Goal: Task Accomplishment & Management: Manage account settings

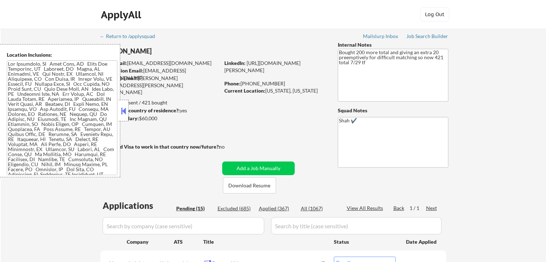
select select ""pending""
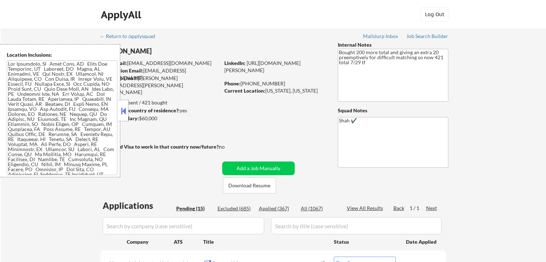
select select ""pending""
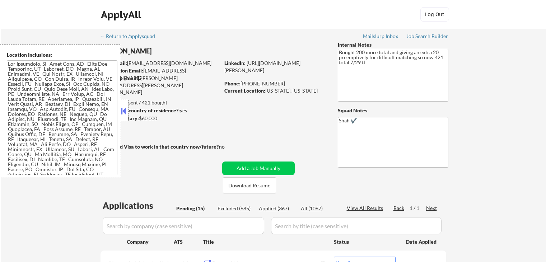
select select ""pending""
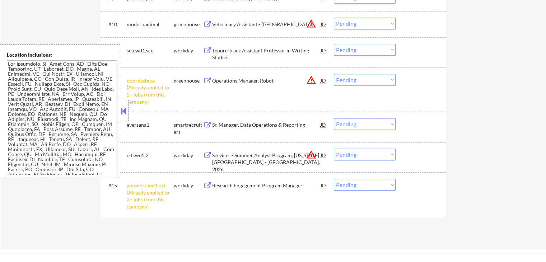
scroll to position [539, 0]
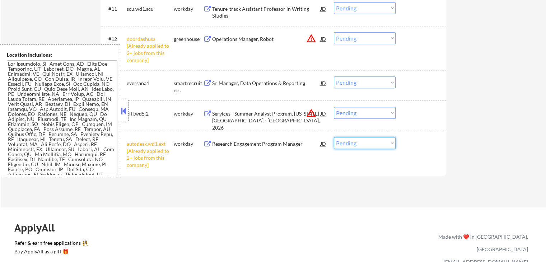
click at [368, 145] on select "Choose an option... Pending Applied Excluded (Questions) Excluded (Expired) Exc…" at bounding box center [365, 143] width 62 height 12
select select ""excluded__other_""
click at [334, 137] on select "Choose an option... Pending Applied Excluded (Questions) Excluded (Expired) Exc…" at bounding box center [365, 143] width 62 height 12
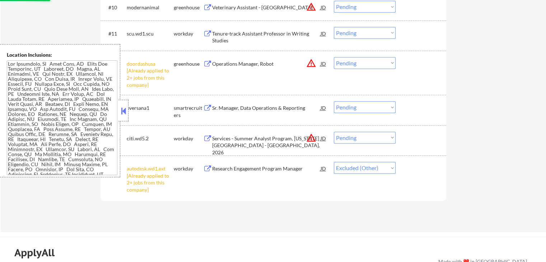
scroll to position [503, 0]
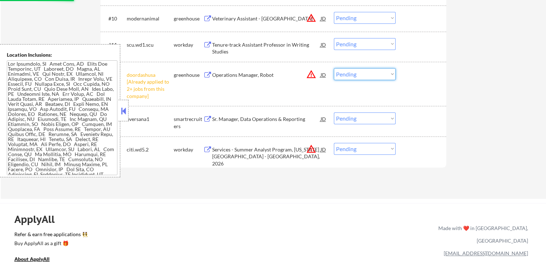
click at [360, 72] on select "Choose an option... Pending Applied Excluded (Questions) Excluded (Expired) Exc…" at bounding box center [365, 74] width 62 height 12
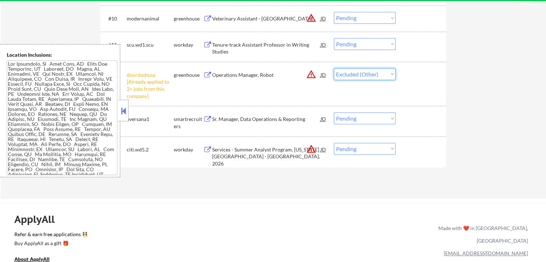
click at [334, 68] on select "Choose an option... Pending Applied Excluded (Questions) Excluded (Expired) Exc…" at bounding box center [365, 74] width 62 height 12
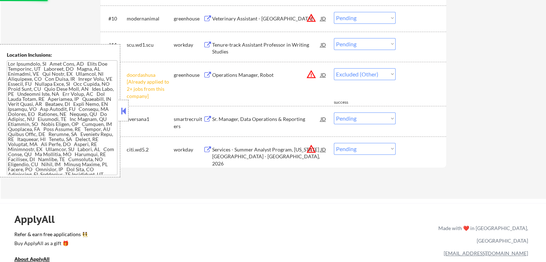
select select ""pending""
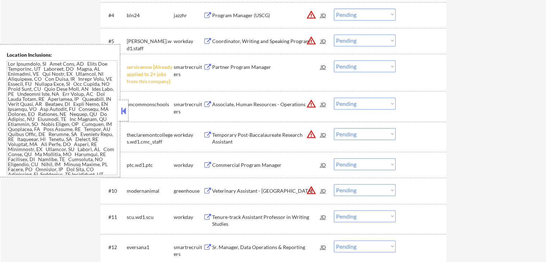
scroll to position [323, 0]
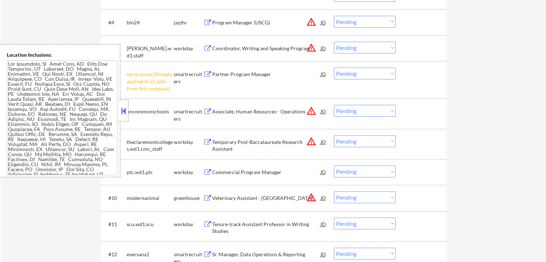
click at [356, 71] on select "Choose an option... Pending Applied Excluded (Questions) Excluded (Expired) Exc…" at bounding box center [365, 73] width 62 height 12
click at [334, 67] on select "Choose an option... Pending Applied Excluded (Questions) Excluded (Expired) Exc…" at bounding box center [365, 73] width 62 height 12
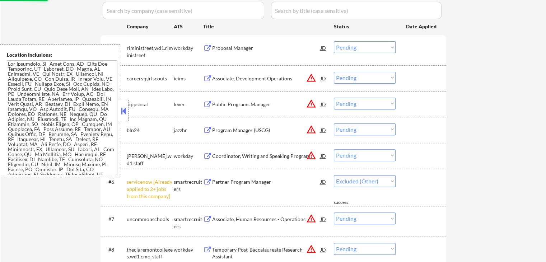
select select ""pending""
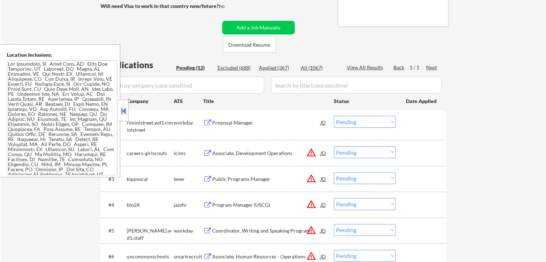
scroll to position [180, 0]
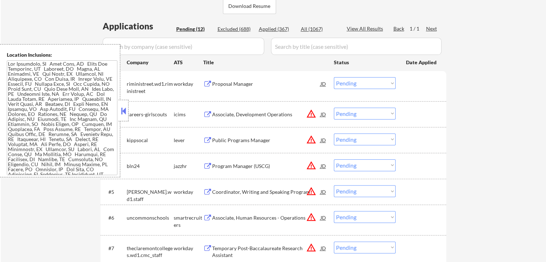
click at [210, 81] on button at bounding box center [207, 84] width 9 height 7
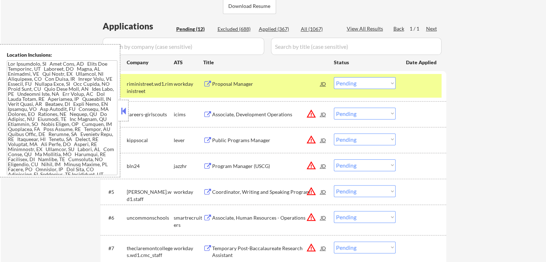
click at [363, 85] on select "Choose an option... Pending Applied Excluded (Questions) Excluded (Expired) Exc…" at bounding box center [365, 83] width 62 height 12
click at [334, 77] on select "Choose an option... Pending Applied Excluded (Questions) Excluded (Expired) Exc…" at bounding box center [365, 83] width 62 height 12
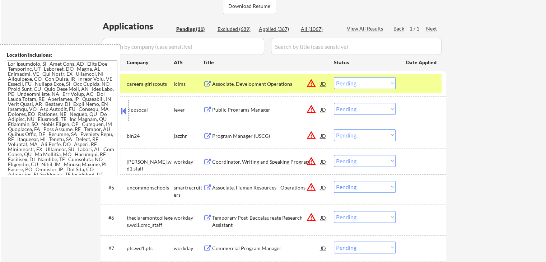
click at [210, 82] on button at bounding box center [207, 84] width 9 height 7
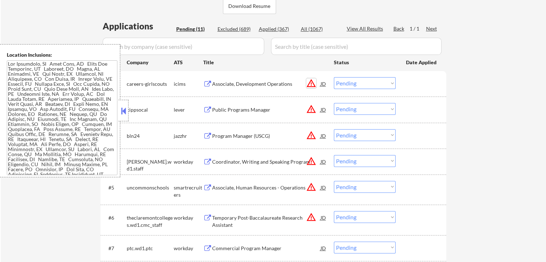
click at [312, 85] on button "warning_amber" at bounding box center [311, 83] width 10 height 10
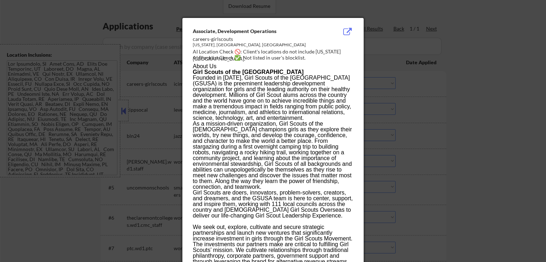
click at [435, 63] on div at bounding box center [273, 131] width 546 height 262
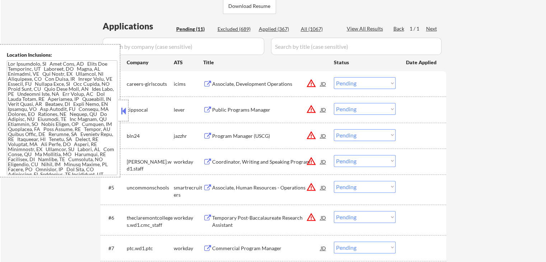
click at [363, 83] on select "Choose an option... Pending Applied Excluded (Questions) Excluded (Expired) Exc…" at bounding box center [365, 83] width 62 height 12
click at [334, 77] on select "Choose an option... Pending Applied Excluded (Questions) Excluded (Expired) Exc…" at bounding box center [365, 83] width 62 height 12
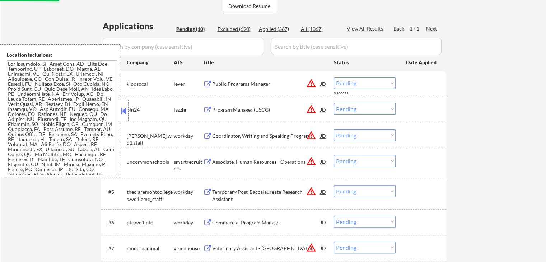
click at [208, 84] on button at bounding box center [207, 84] width 9 height 7
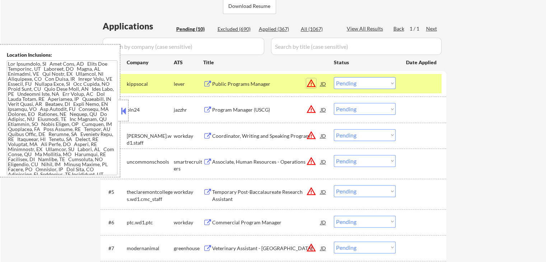
click at [312, 85] on button "warning_amber" at bounding box center [311, 83] width 10 height 10
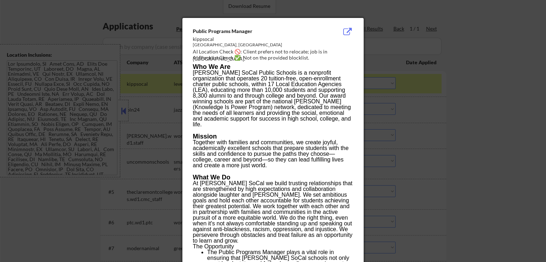
click at [458, 36] on div at bounding box center [273, 131] width 546 height 262
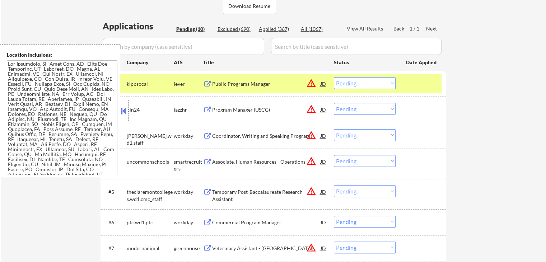
scroll to position [107, 0]
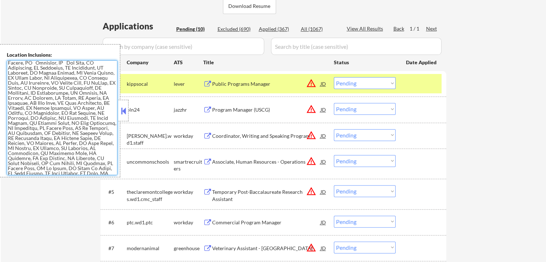
click at [364, 84] on select "Choose an option... Pending Applied Excluded (Questions) Excluded (Expired) Exc…" at bounding box center [365, 83] width 62 height 12
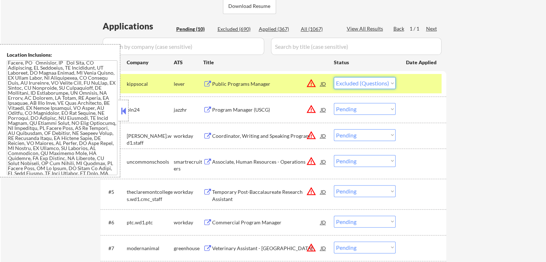
click at [334, 77] on select "Choose an option... Pending Applied Excluded (Questions) Excluded (Expired) Exc…" at bounding box center [365, 83] width 62 height 12
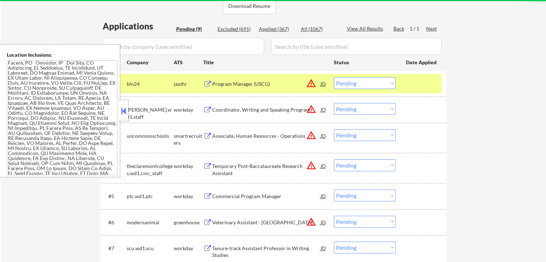
click at [207, 79] on div "Program Manager (USCG) JD warning_amber" at bounding box center [265, 83] width 124 height 13
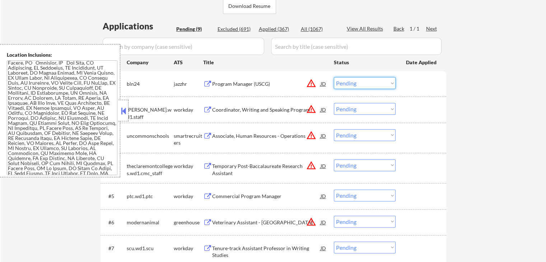
click at [381, 84] on select "Choose an option... Pending Applied Excluded (Questions) Excluded (Expired) Exc…" at bounding box center [365, 83] width 62 height 12
click at [334, 77] on select "Choose an option... Pending Applied Excluded (Questions) Excluded (Expired) Exc…" at bounding box center [365, 83] width 62 height 12
select select ""pending""
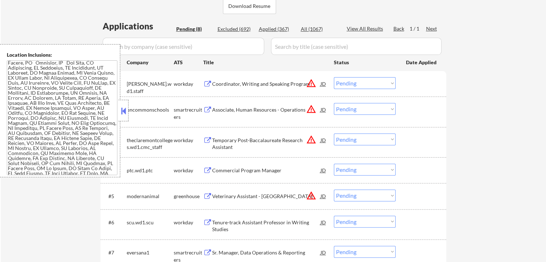
click at [205, 83] on button at bounding box center [207, 84] width 9 height 7
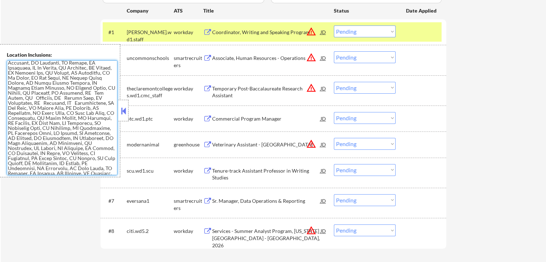
scroll to position [223, 0]
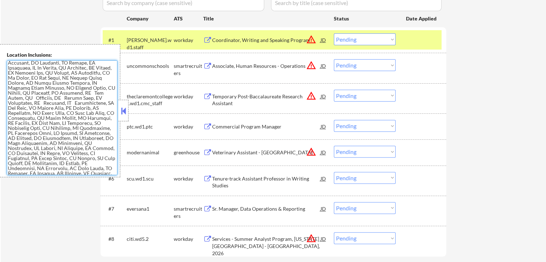
click at [360, 40] on select "Choose an option... Pending Applied Excluded (Questions) Excluded (Expired) Exc…" at bounding box center [365, 39] width 62 height 12
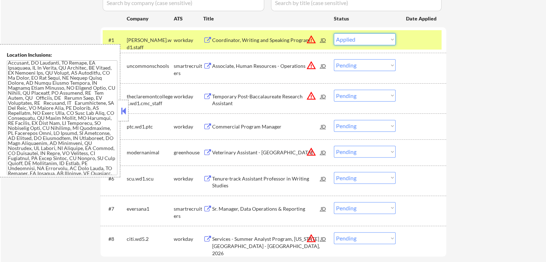
click at [334, 33] on select "Choose an option... Pending Applied Excluded (Questions) Excluded (Expired) Exc…" at bounding box center [365, 39] width 62 height 12
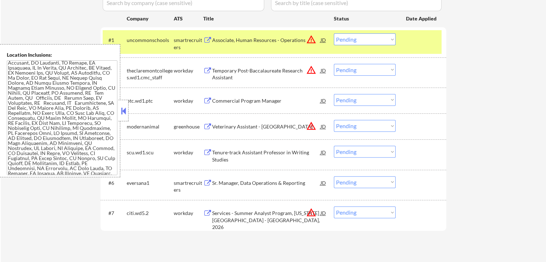
click at [208, 36] on div "Associate, Human Resources - Operations JD warning_amber" at bounding box center [265, 39] width 124 height 13
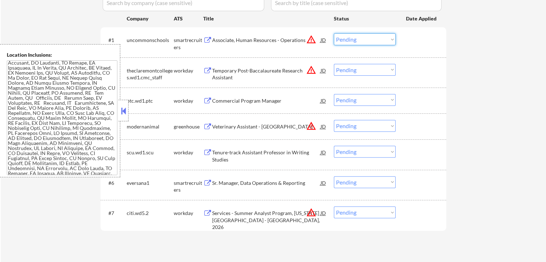
click at [344, 39] on select "Choose an option... Pending Applied Excluded (Questions) Excluded (Expired) Exc…" at bounding box center [365, 39] width 62 height 12
click at [334, 33] on select "Choose an option... Pending Applied Excluded (Questions) Excluded (Expired) Exc…" at bounding box center [365, 39] width 62 height 12
click at [208, 70] on button at bounding box center [207, 70] width 9 height 7
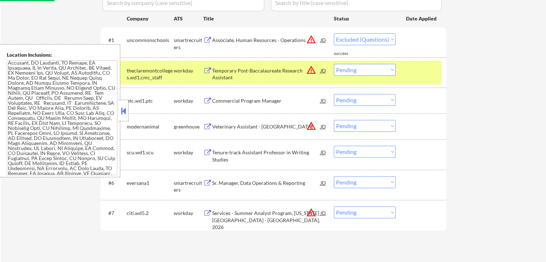
select select ""pending""
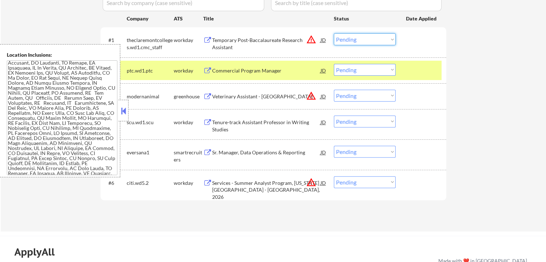
click at [353, 38] on select "Choose an option... Pending Applied Excluded (Questions) Excluded (Expired) Exc…" at bounding box center [365, 39] width 62 height 12
click at [334, 33] on select "Choose an option... Pending Applied Excluded (Questions) Excluded (Expired) Exc…" at bounding box center [365, 39] width 62 height 12
click at [207, 68] on button at bounding box center [207, 70] width 9 height 7
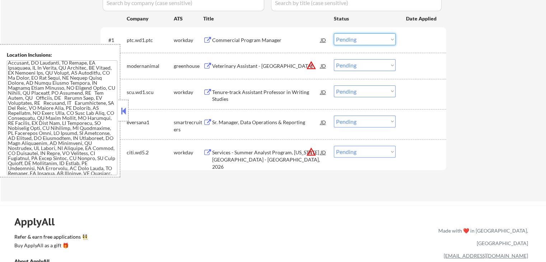
click at [350, 41] on select "Choose an option... Pending Applied Excluded (Questions) Excluded (Expired) Exc…" at bounding box center [365, 39] width 62 height 12
click at [334, 33] on select "Choose an option... Pending Applied Excluded (Questions) Excluded (Expired) Exc…" at bounding box center [365, 39] width 62 height 12
click at [208, 61] on div "Veterinary Assistant - Downtown [GEOGRAPHIC_DATA] JD warning_amber" at bounding box center [265, 65] width 124 height 13
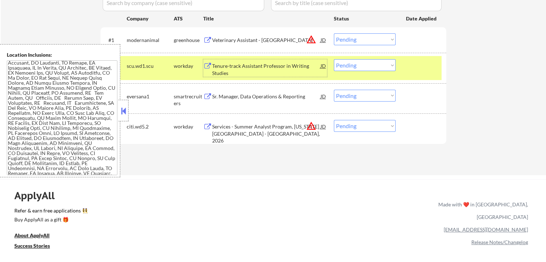
click at [204, 41] on button at bounding box center [207, 40] width 9 height 7
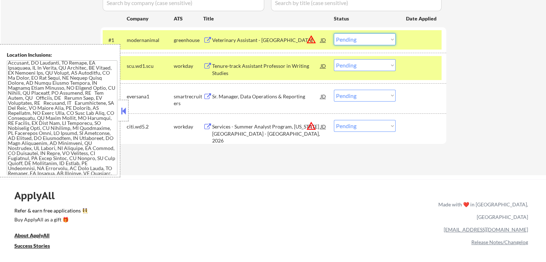
click at [369, 41] on select "Choose an option... Pending Applied Excluded (Questions) Excluded (Expired) Exc…" at bounding box center [365, 39] width 62 height 12
click at [334, 33] on select "Choose an option... Pending Applied Excluded (Questions) Excluded (Expired) Exc…" at bounding box center [365, 39] width 62 height 12
click at [204, 65] on button at bounding box center [207, 66] width 9 height 7
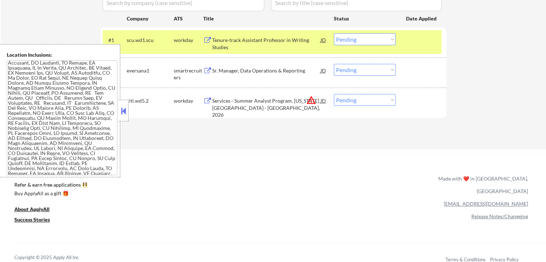
scroll to position [0, 0]
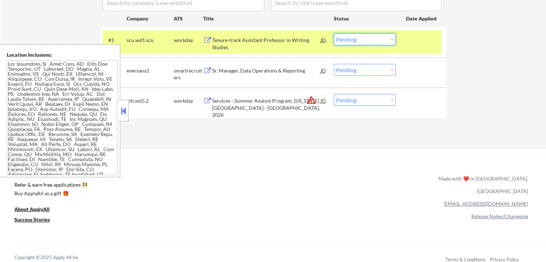
click at [359, 40] on select "Choose an option... Pending Applied Excluded (Questions) Excluded (Expired) Exc…" at bounding box center [365, 39] width 62 height 12
click at [334, 33] on select "Choose an option... Pending Applied Excluded (Questions) Excluded (Expired) Exc…" at bounding box center [365, 39] width 62 height 12
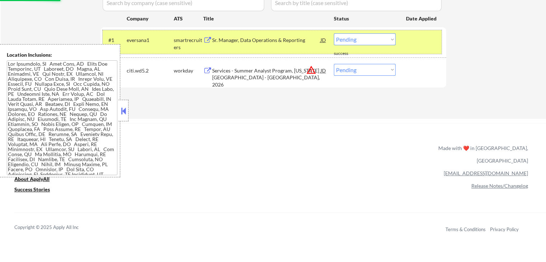
click at [201, 35] on div "smartrecruiters" at bounding box center [188, 41] width 29 height 17
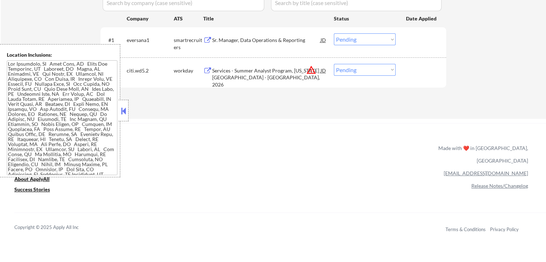
click at [208, 41] on button at bounding box center [207, 40] width 9 height 7
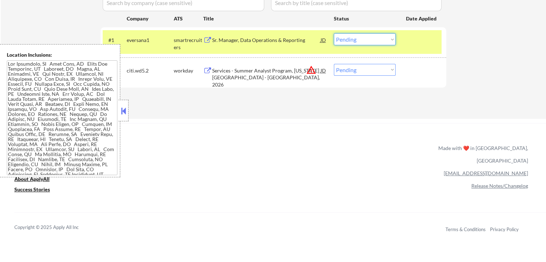
click at [349, 42] on select "Choose an option... Pending Applied Excluded (Questions) Excluded (Expired) Exc…" at bounding box center [365, 39] width 62 height 12
click at [334, 33] on select "Choose an option... Pending Applied Excluded (Questions) Excluded (Expired) Exc…" at bounding box center [365, 39] width 62 height 12
click at [204, 70] on button at bounding box center [207, 70] width 9 height 7
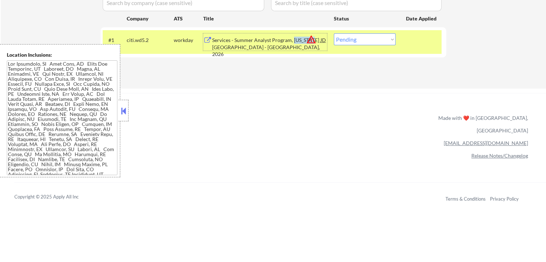
click at [310, 38] on button "warning_amber" at bounding box center [311, 39] width 10 height 10
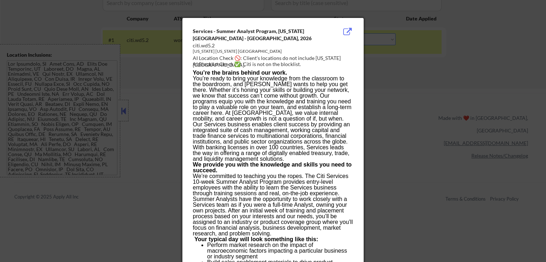
click at [407, 68] on div at bounding box center [273, 131] width 546 height 262
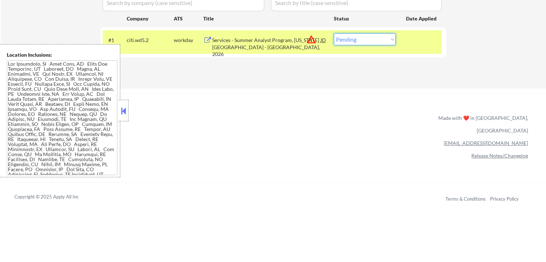
click at [355, 40] on select "Choose an option... Pending Applied Excluded (Questions) Excluded (Expired) Exc…" at bounding box center [365, 39] width 62 height 12
select select ""excluded""
click at [334, 33] on select "Choose an option... Pending Applied Excluded (Questions) Excluded (Expired) Exc…" at bounding box center [365, 39] width 62 height 12
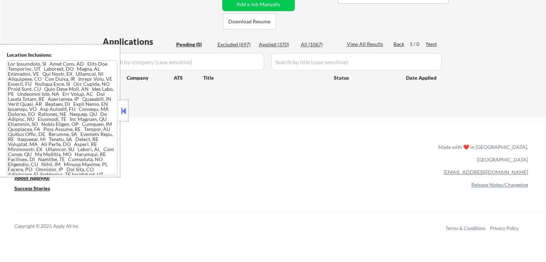
scroll to position [152, 0]
